Goal: Find specific page/section: Find specific page/section

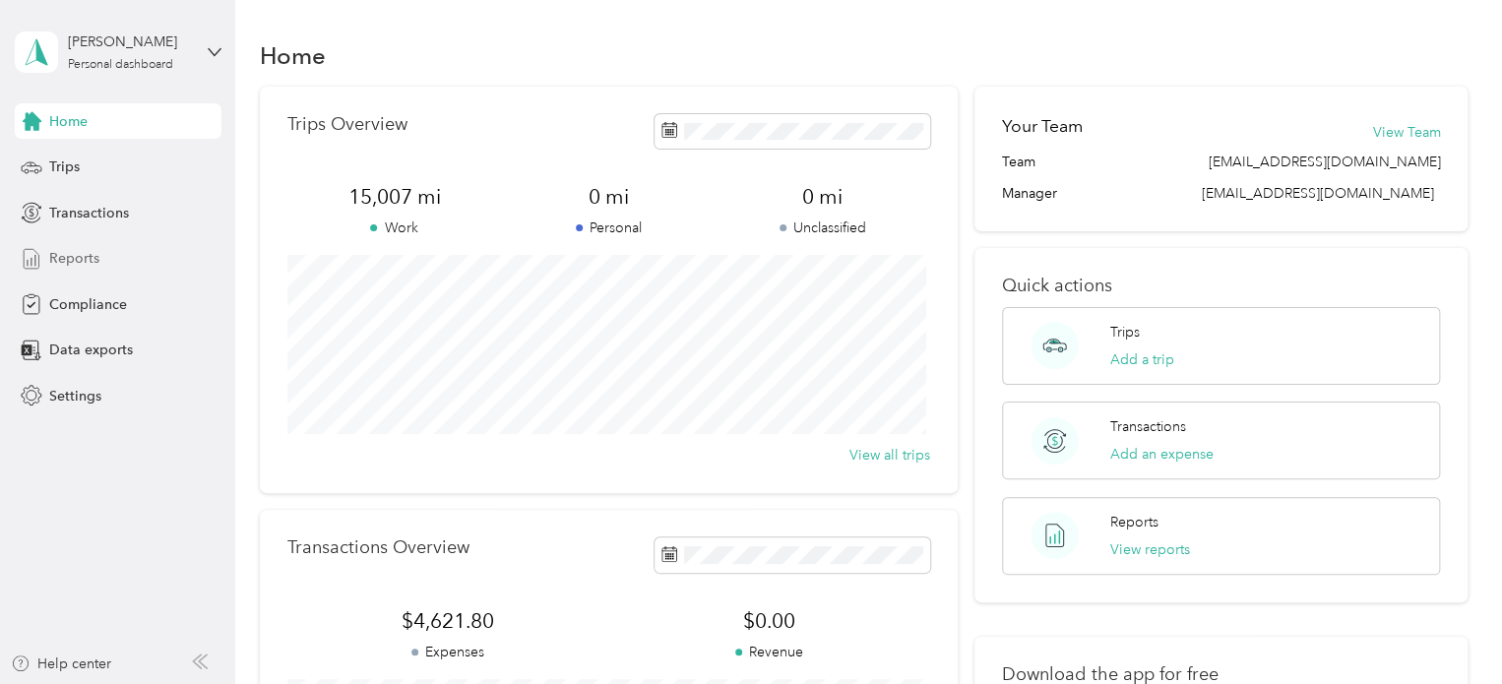
click at [76, 263] on span "Reports" at bounding box center [74, 258] width 50 height 21
